Goal: Task Accomplishment & Management: Manage account settings

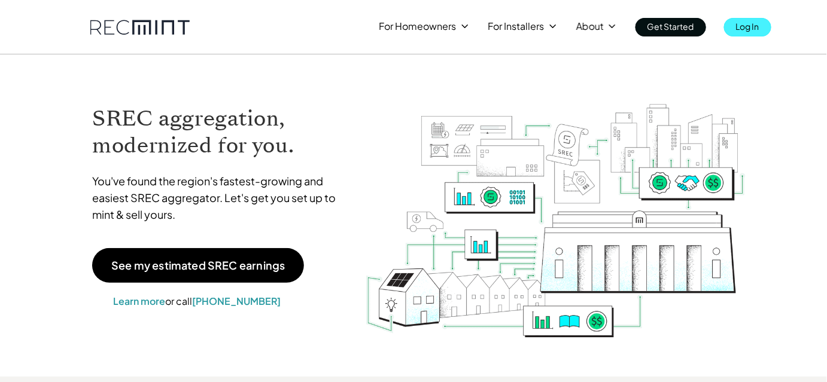
click at [745, 27] on p "Log In" at bounding box center [747, 26] width 23 height 17
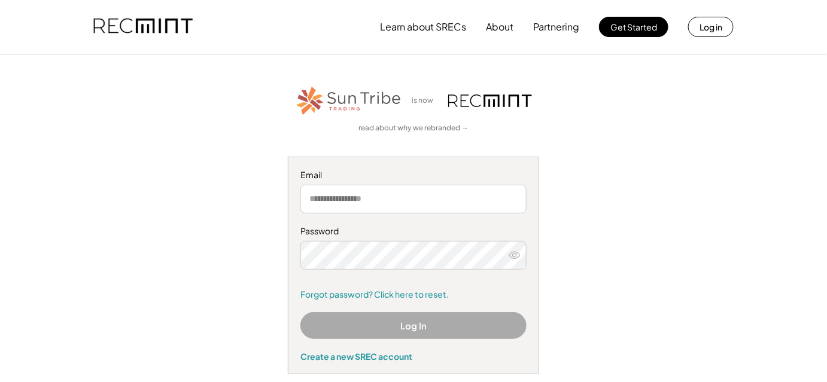
type input "**********"
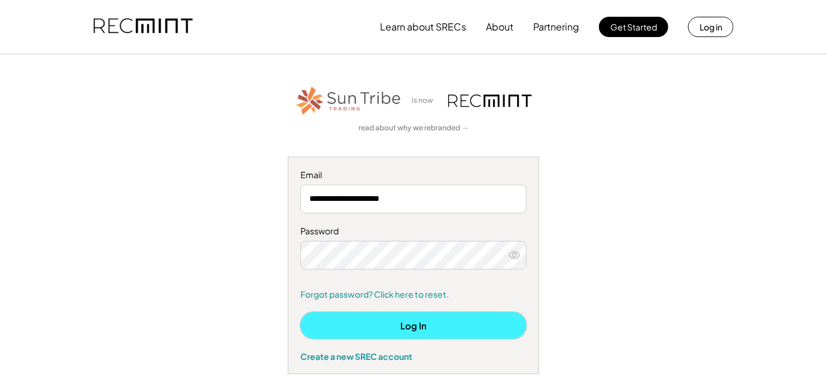
click at [391, 327] on button "Log In" at bounding box center [413, 325] width 226 height 27
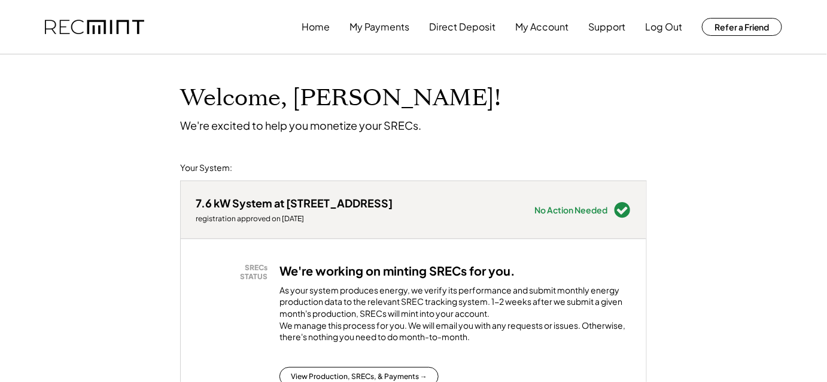
click at [391, 325] on div "As your system produces energy, we verify its performance and submit monthly en…" at bounding box center [455, 317] width 352 height 65
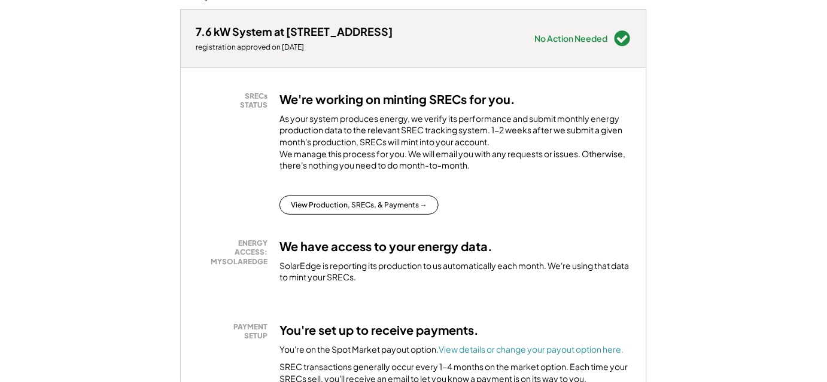
scroll to position [173, 0]
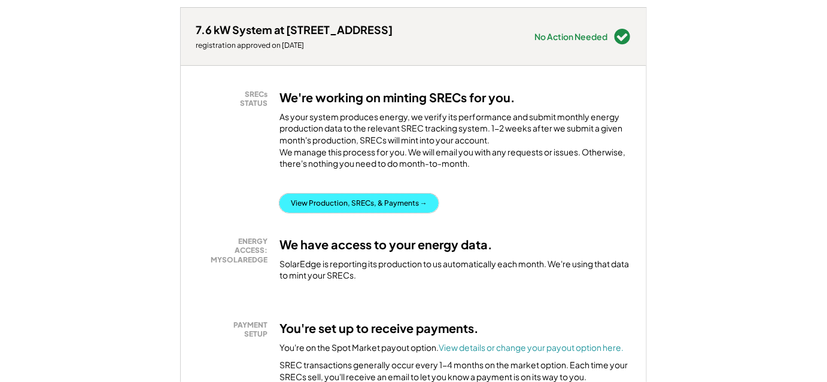
click at [377, 213] on button "View Production, SRECs, & Payments →" at bounding box center [358, 203] width 159 height 19
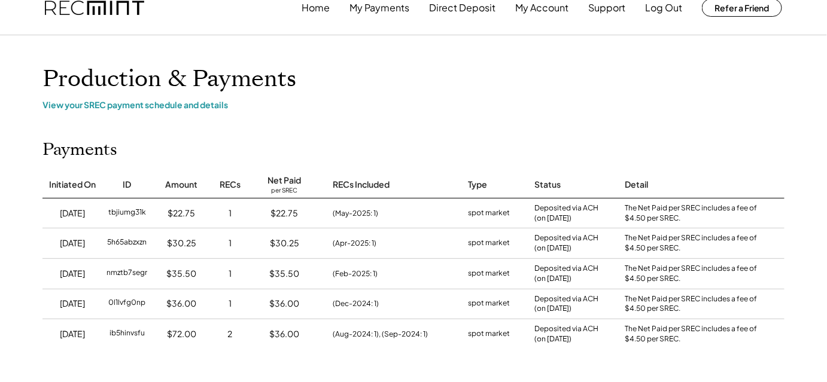
scroll to position [22, 0]
